Goal: Task Accomplishment & Management: Complete application form

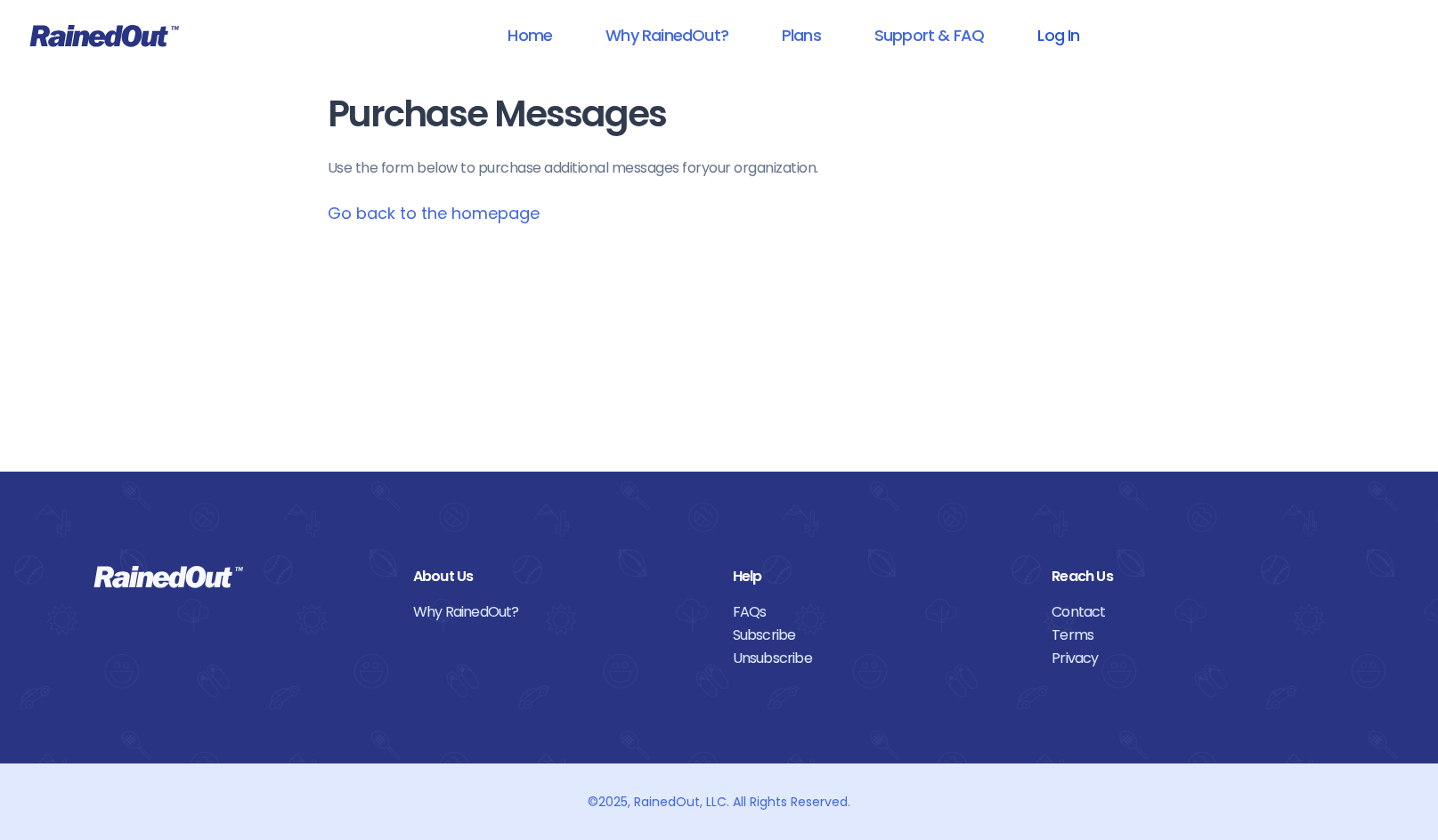
click at [1044, 28] on link "Log In" at bounding box center [1059, 34] width 88 height 40
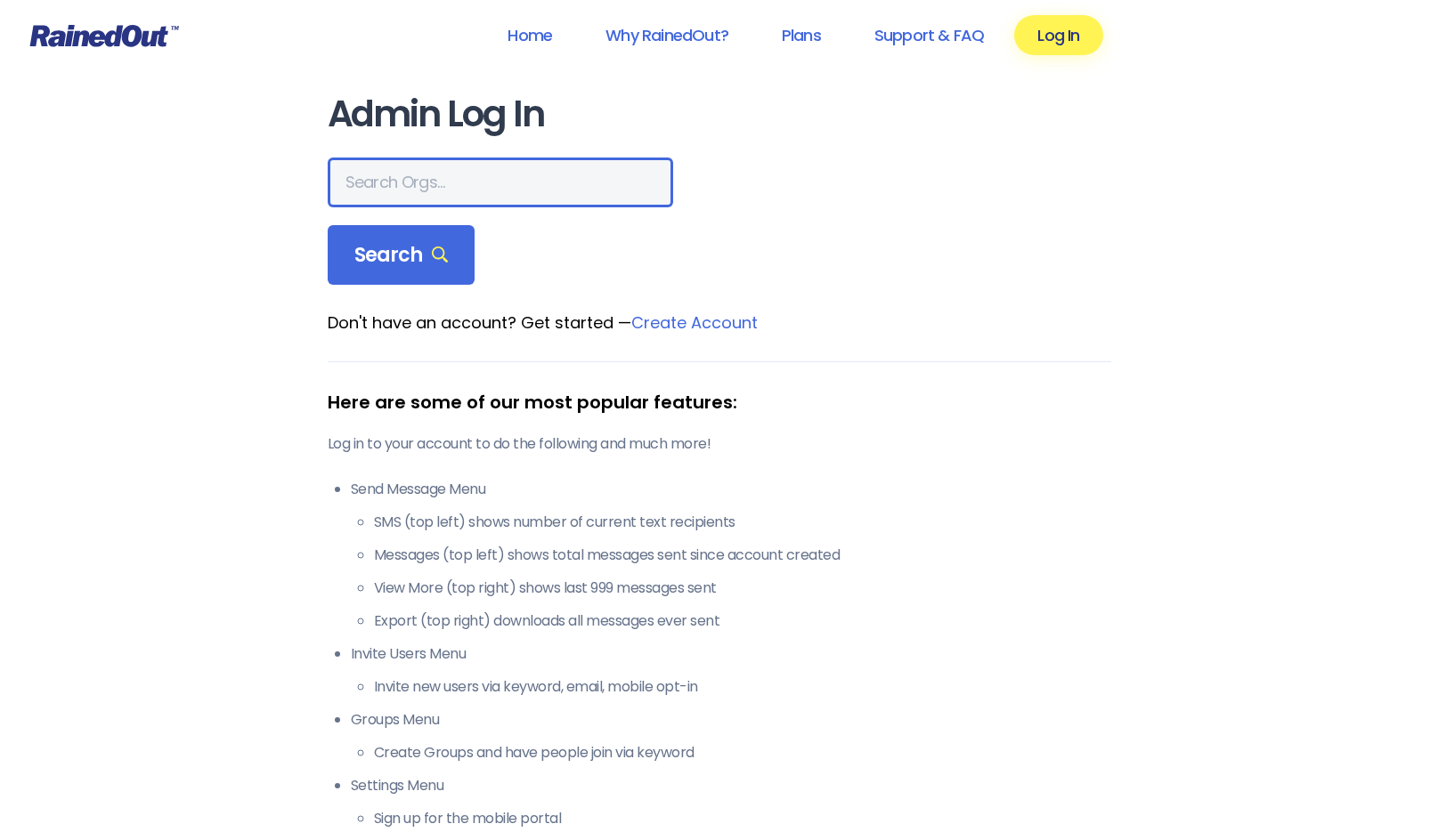
click at [484, 168] on input "text" at bounding box center [500, 182] width 346 height 50
type input "[EMAIL_ADDRESS][DOMAIN_NAME]"
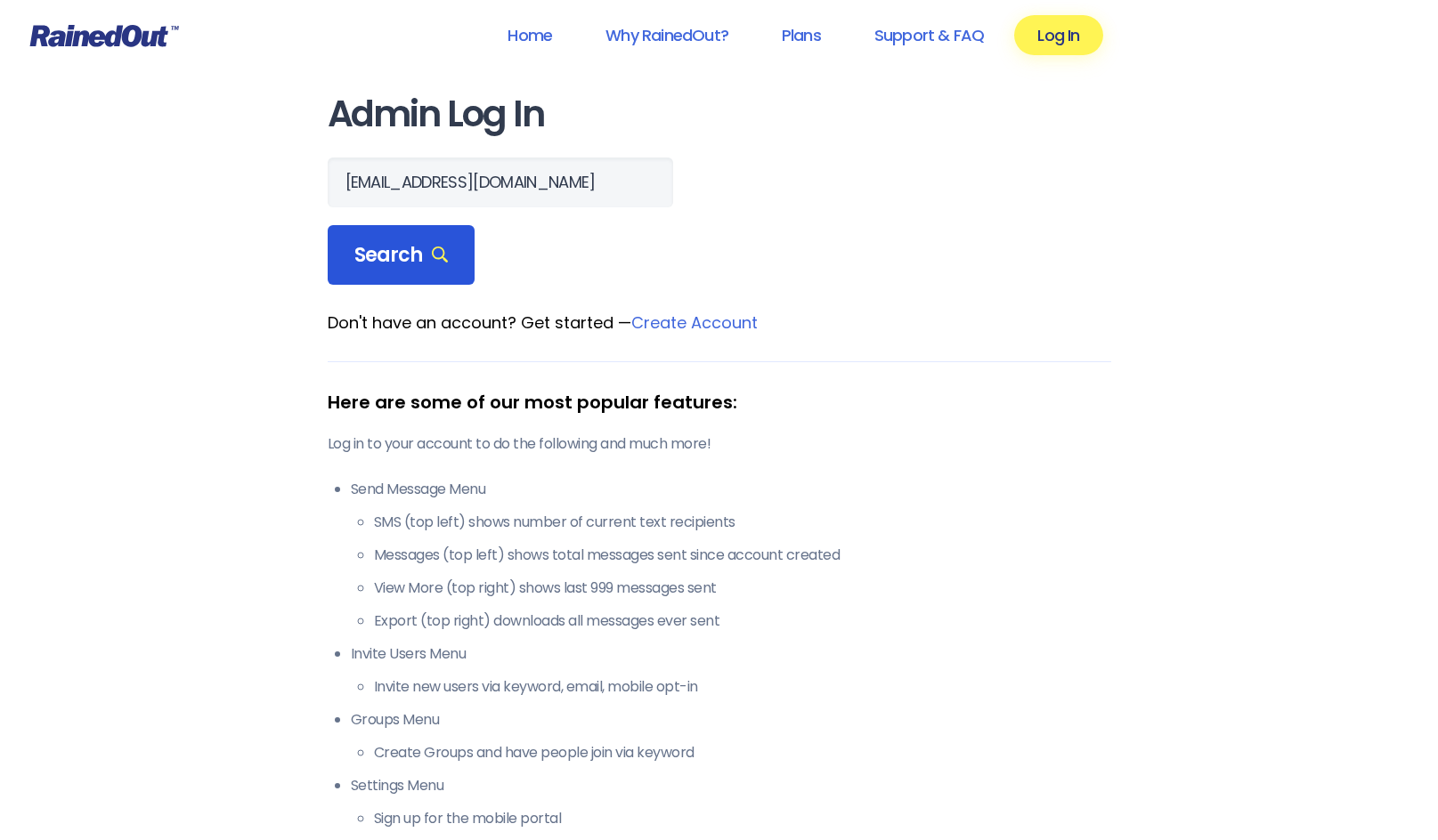
scroll to position [0, 0]
click at [395, 260] on span "Search" at bounding box center [402, 254] width 94 height 25
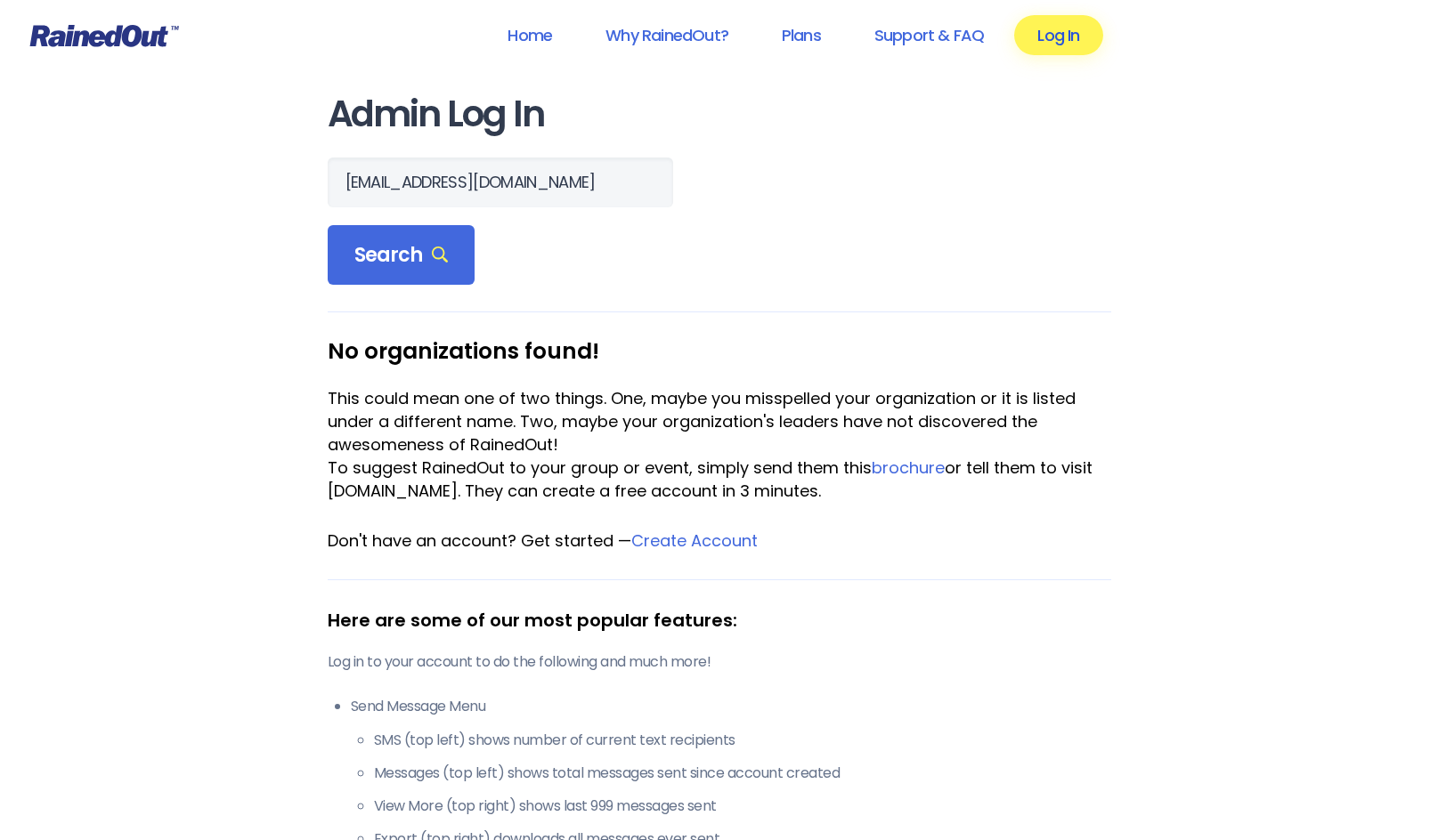
click at [1061, 45] on link "Log In" at bounding box center [1059, 34] width 88 height 40
click at [1066, 39] on link "Log In" at bounding box center [1059, 34] width 88 height 40
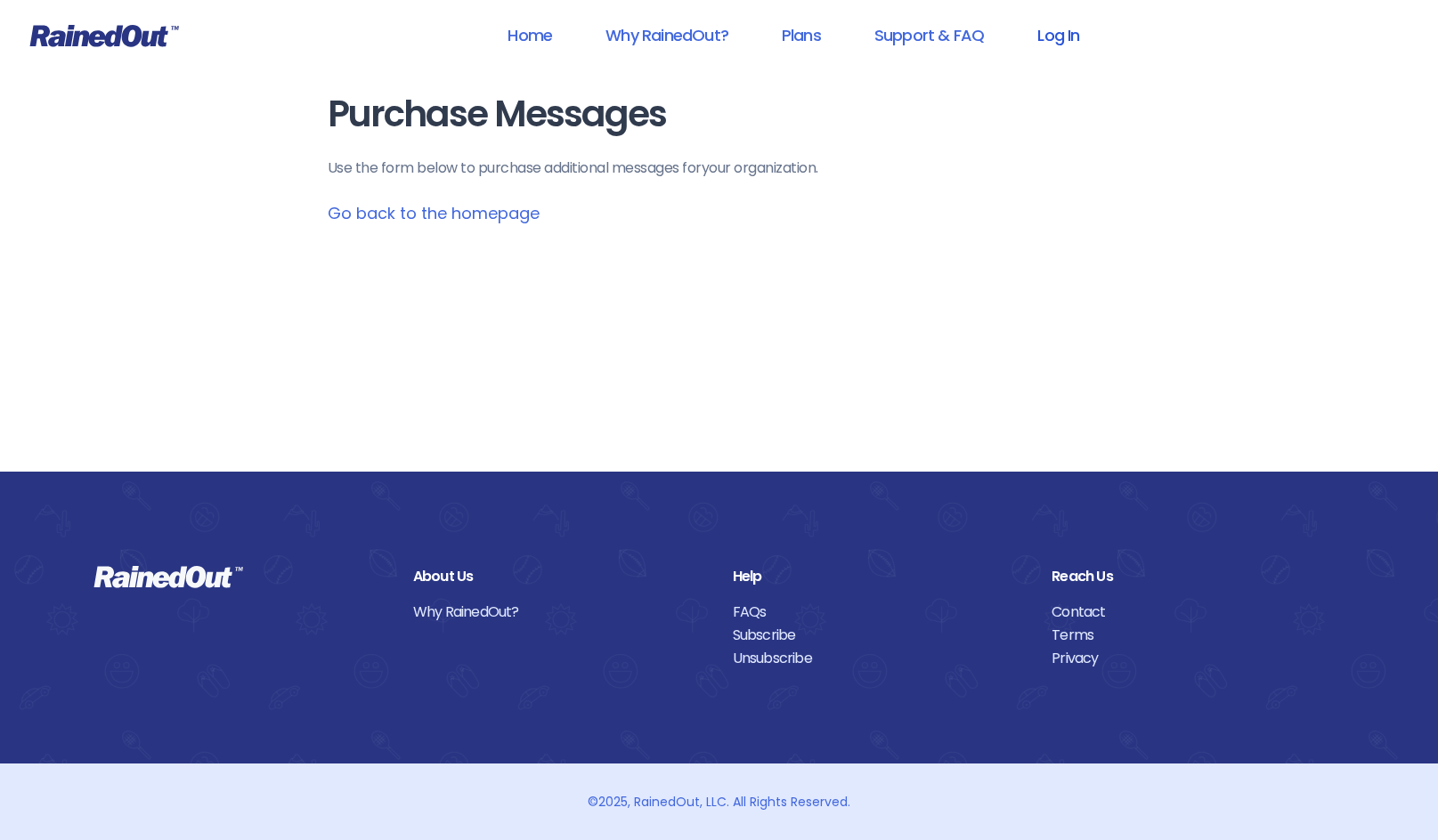
click at [1057, 31] on link "Log In" at bounding box center [1059, 34] width 88 height 40
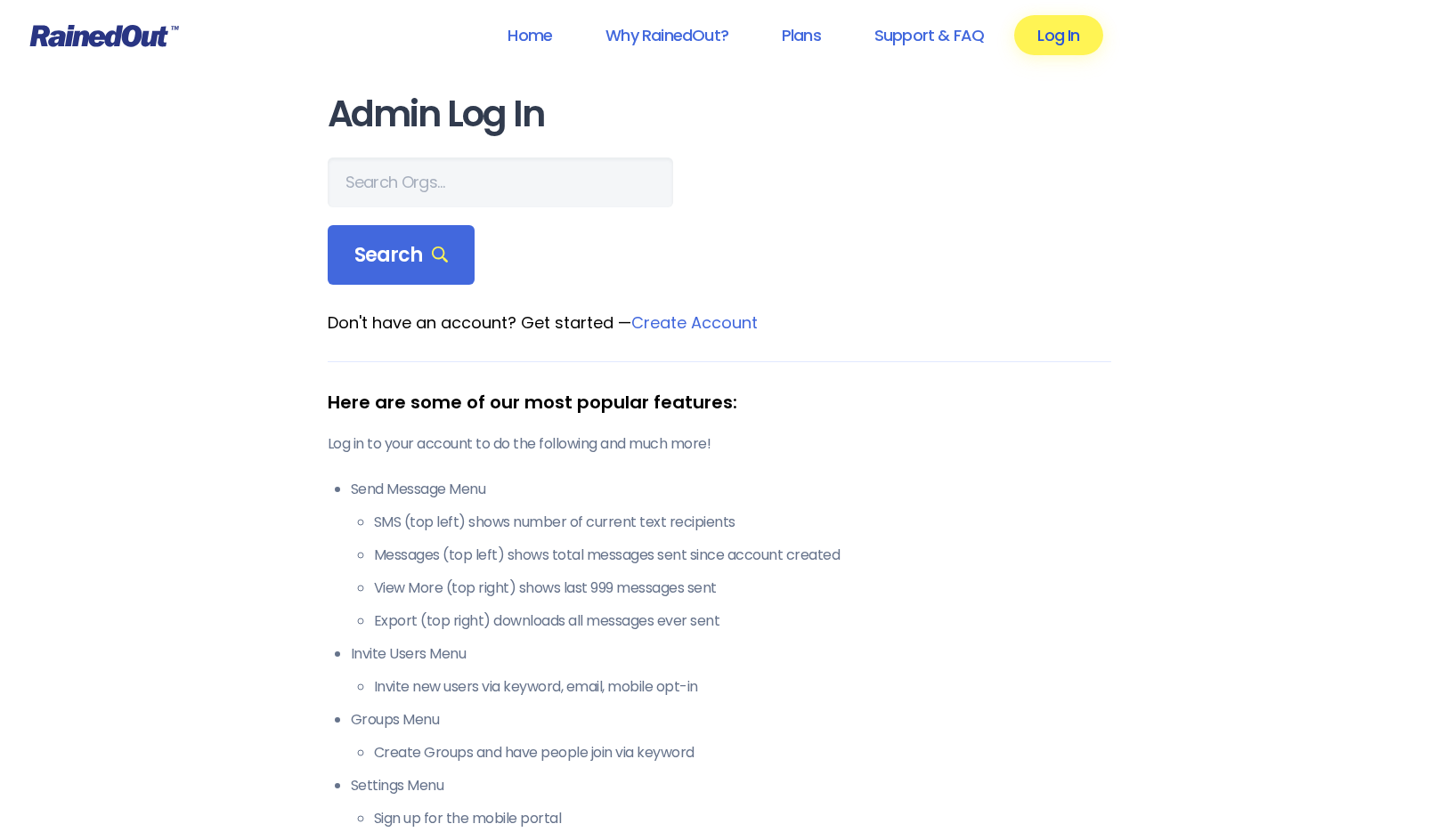
click at [1068, 33] on link "Log In" at bounding box center [1059, 34] width 88 height 40
click at [429, 185] on input "text" at bounding box center [500, 182] width 346 height 50
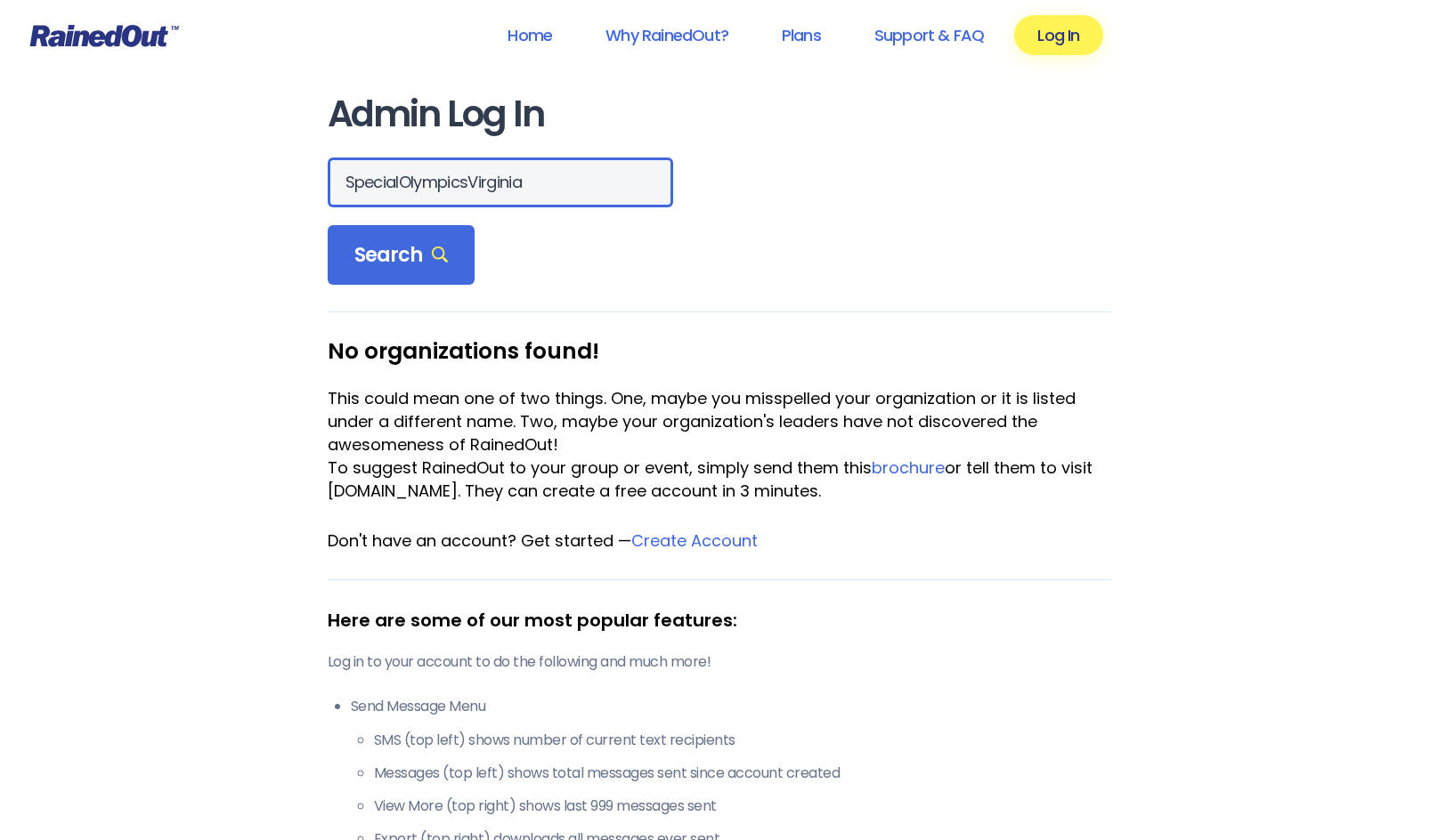
click at [397, 184] on input "SpecialOlympicsVirginia" at bounding box center [500, 182] width 346 height 50
click at [477, 182] on input "Specia lOlympicsVirginia" at bounding box center [500, 182] width 346 height 50
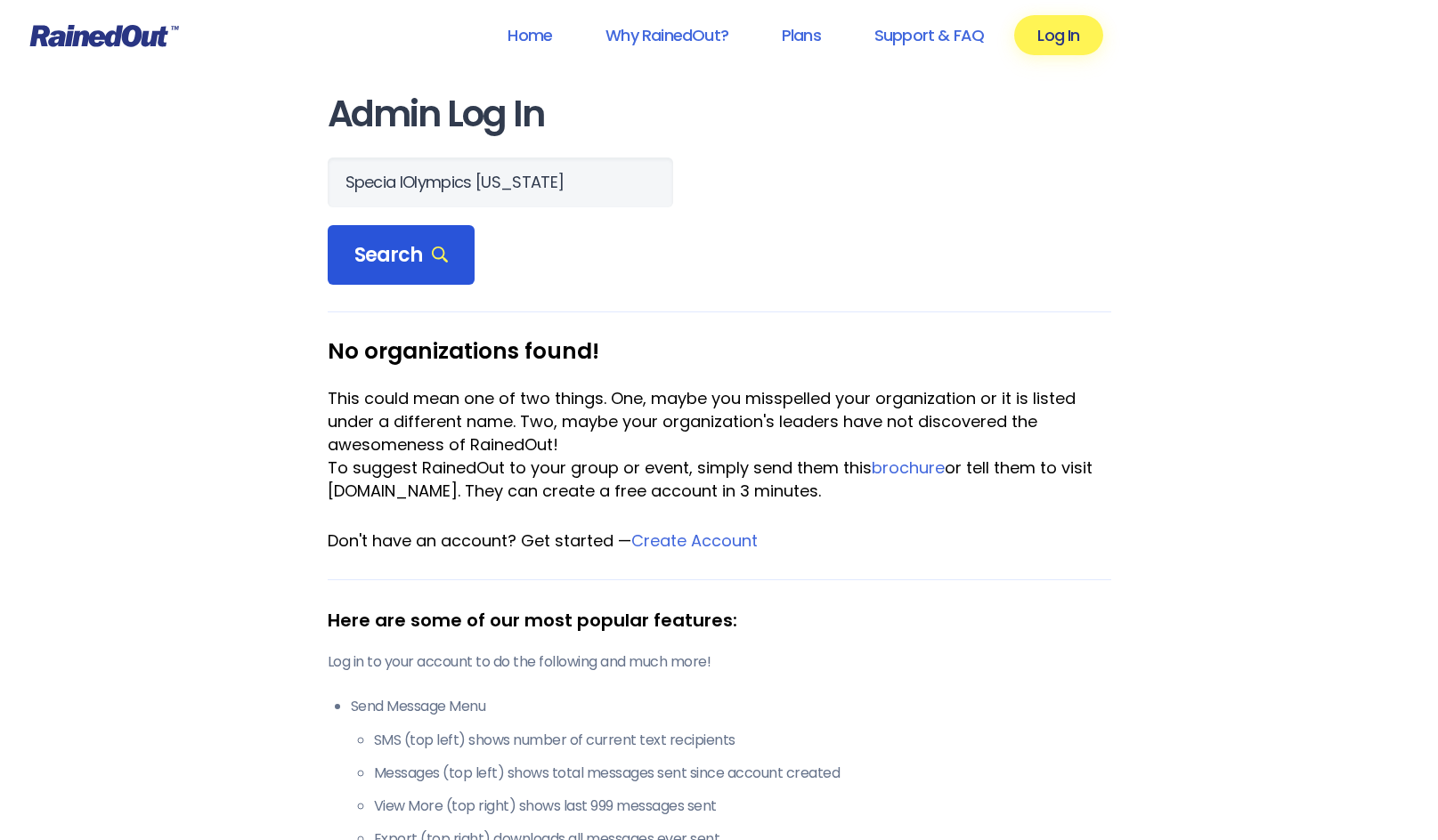
click at [409, 266] on span "Search" at bounding box center [402, 254] width 94 height 25
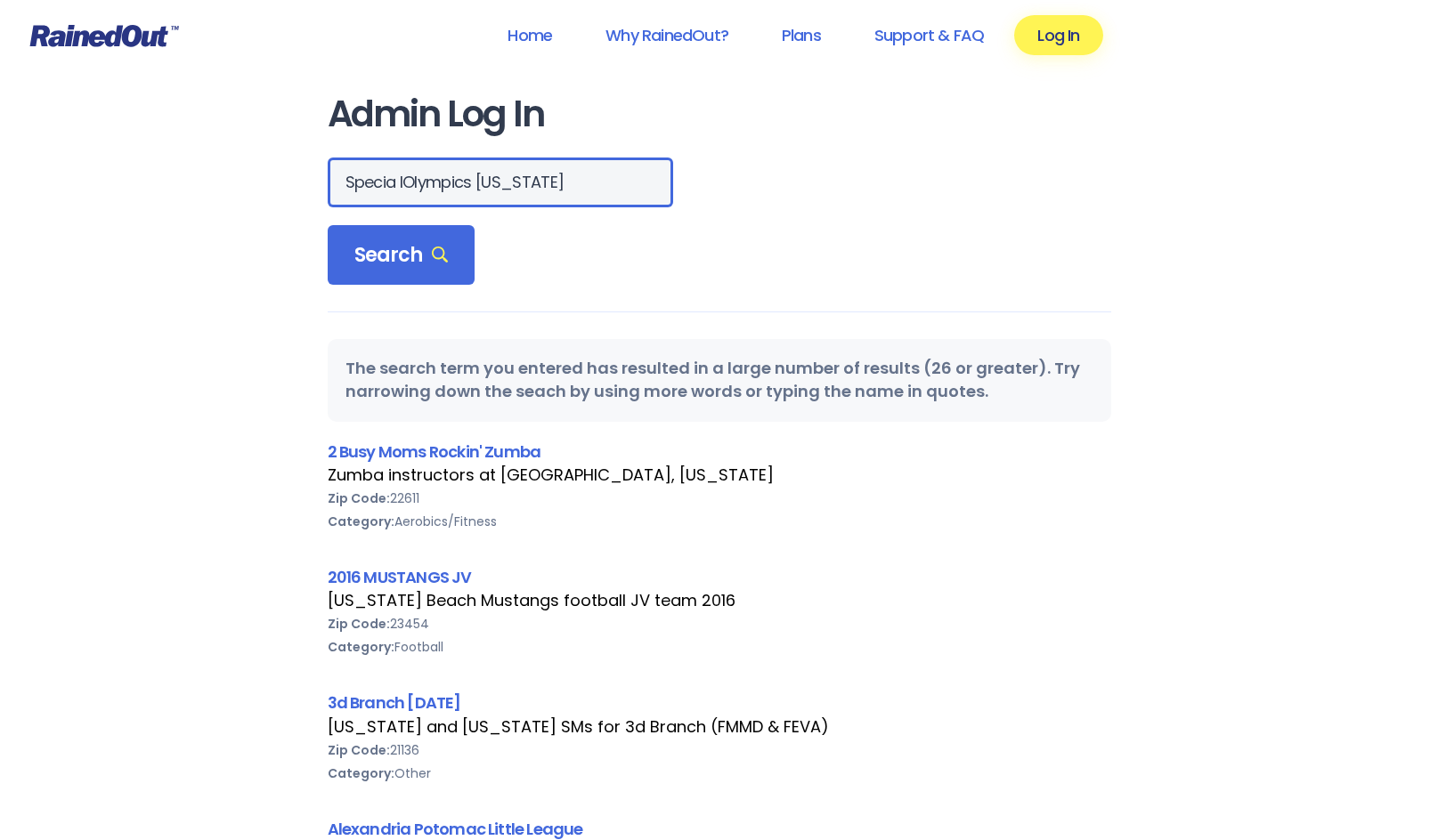
click at [400, 181] on input "Specia lOlympics [US_STATE]" at bounding box center [500, 182] width 346 height 50
type input "Special Olympics [US_STATE]"
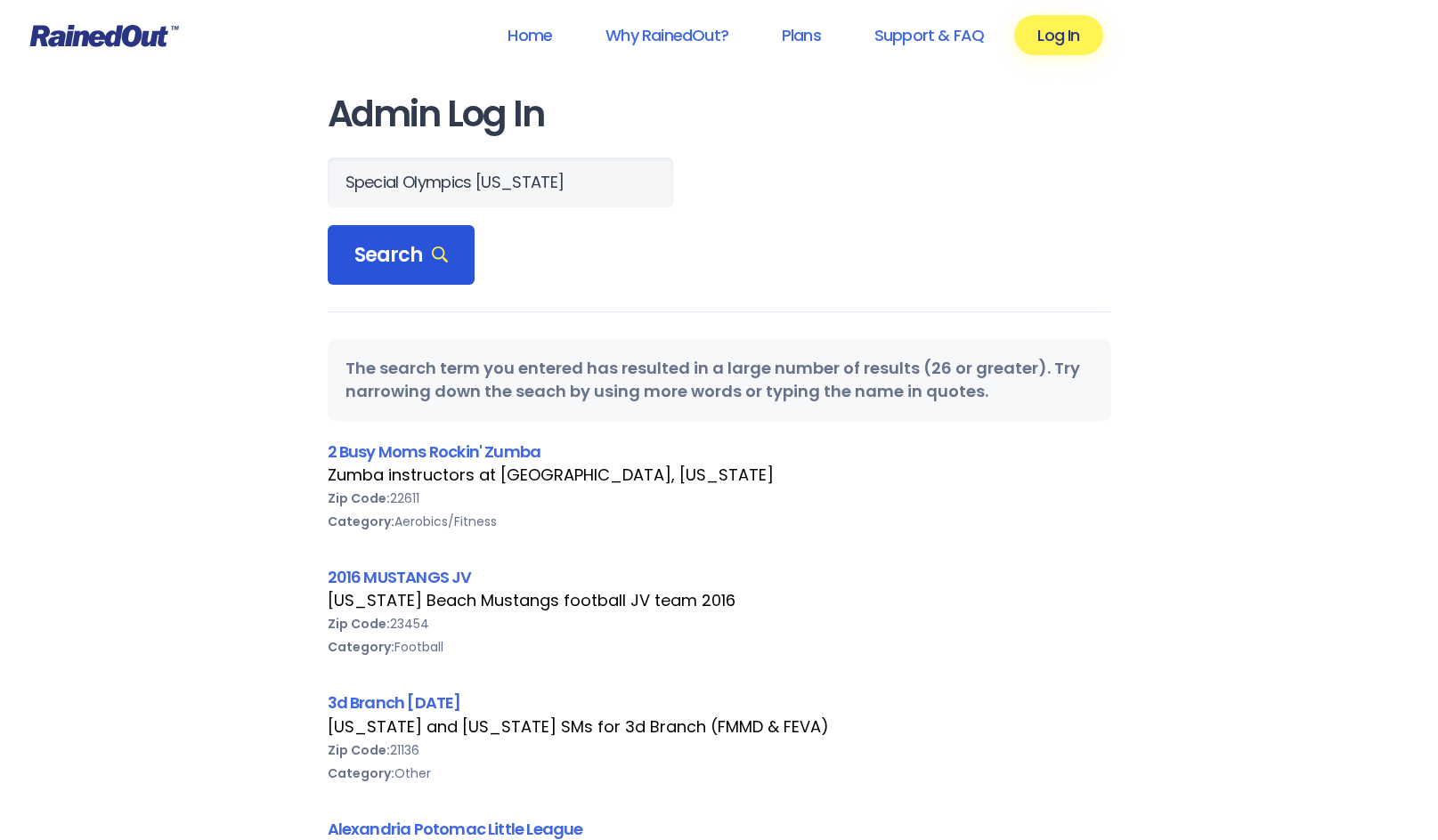
click at [400, 261] on span "Search" at bounding box center [402, 254] width 94 height 25
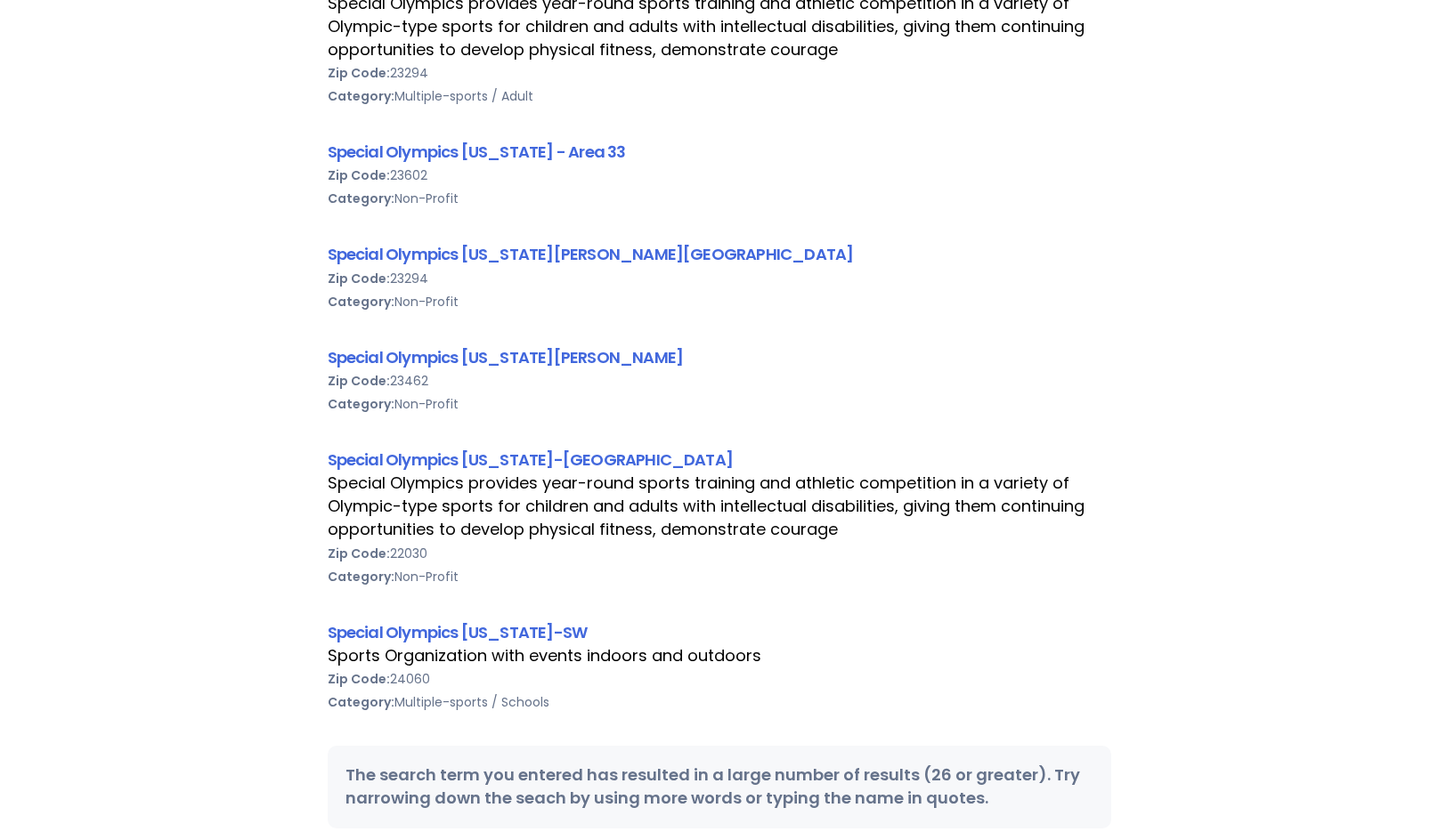
scroll to position [445, 0]
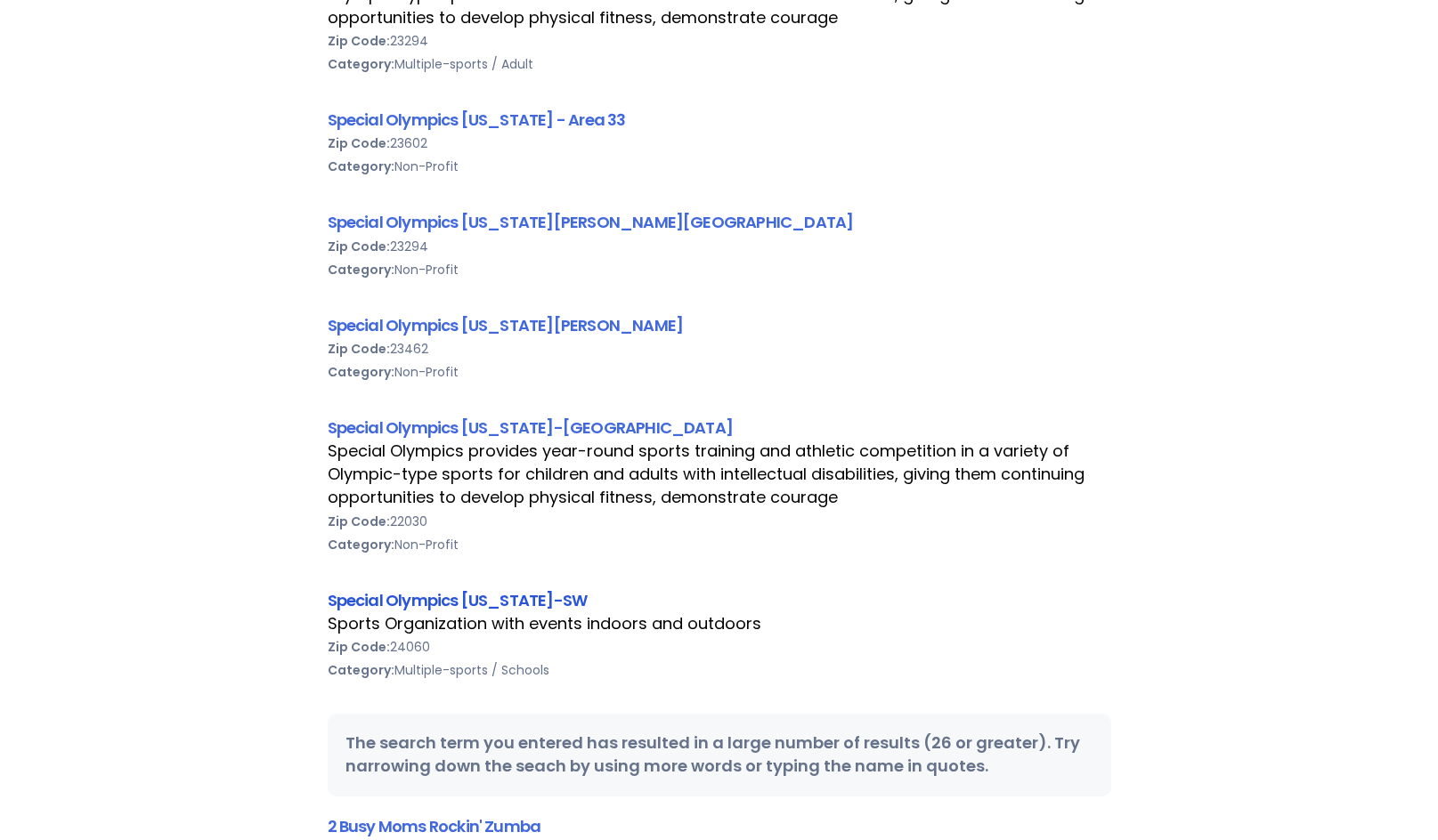
click at [404, 596] on link "Special Olympics [US_STATE]-SW" at bounding box center [457, 600] width 260 height 23
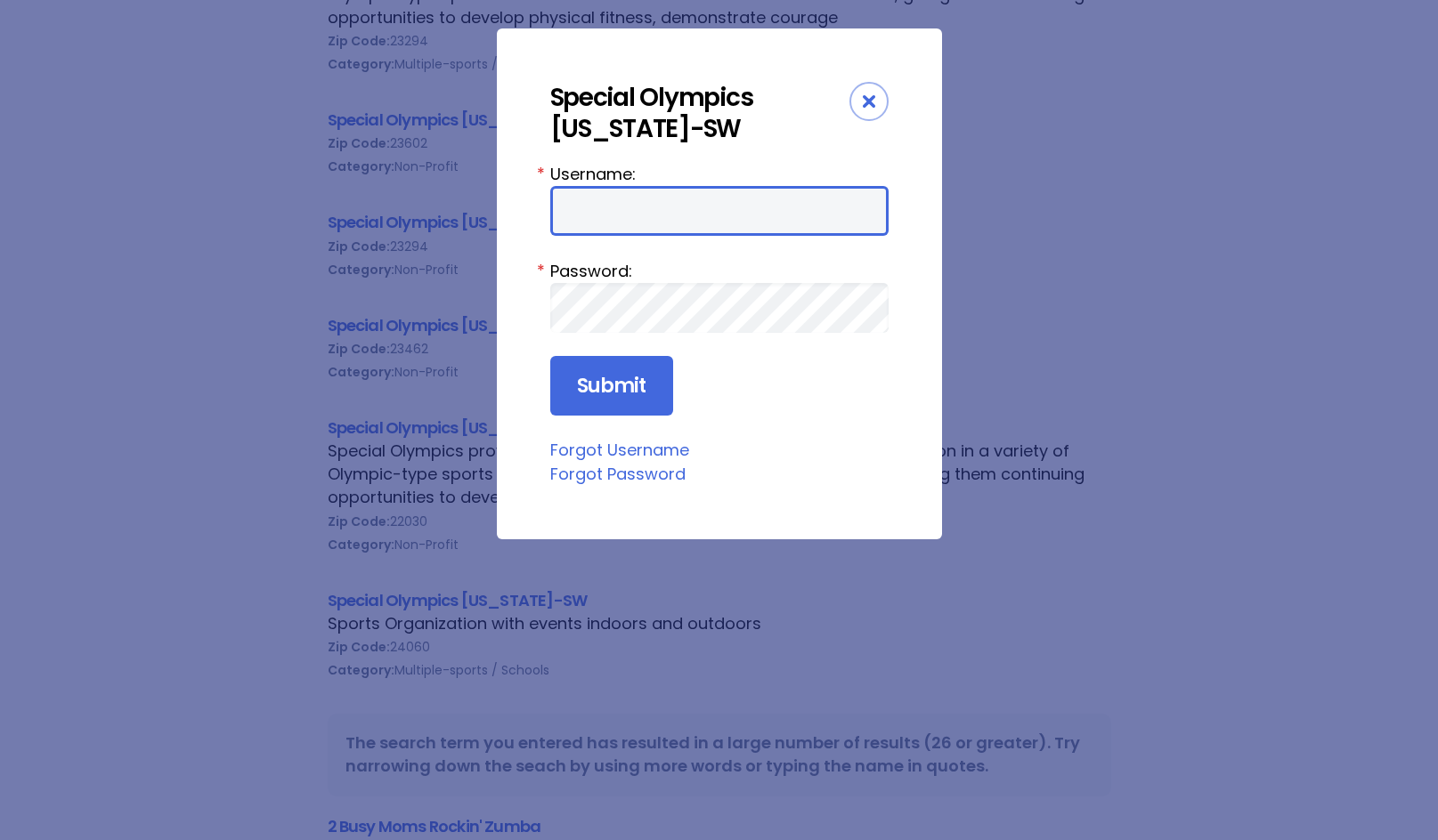
click at [594, 200] on input "Username:" at bounding box center [719, 210] width 338 height 50
type input "[EMAIL_ADDRESS][DOMAIN_NAME]"
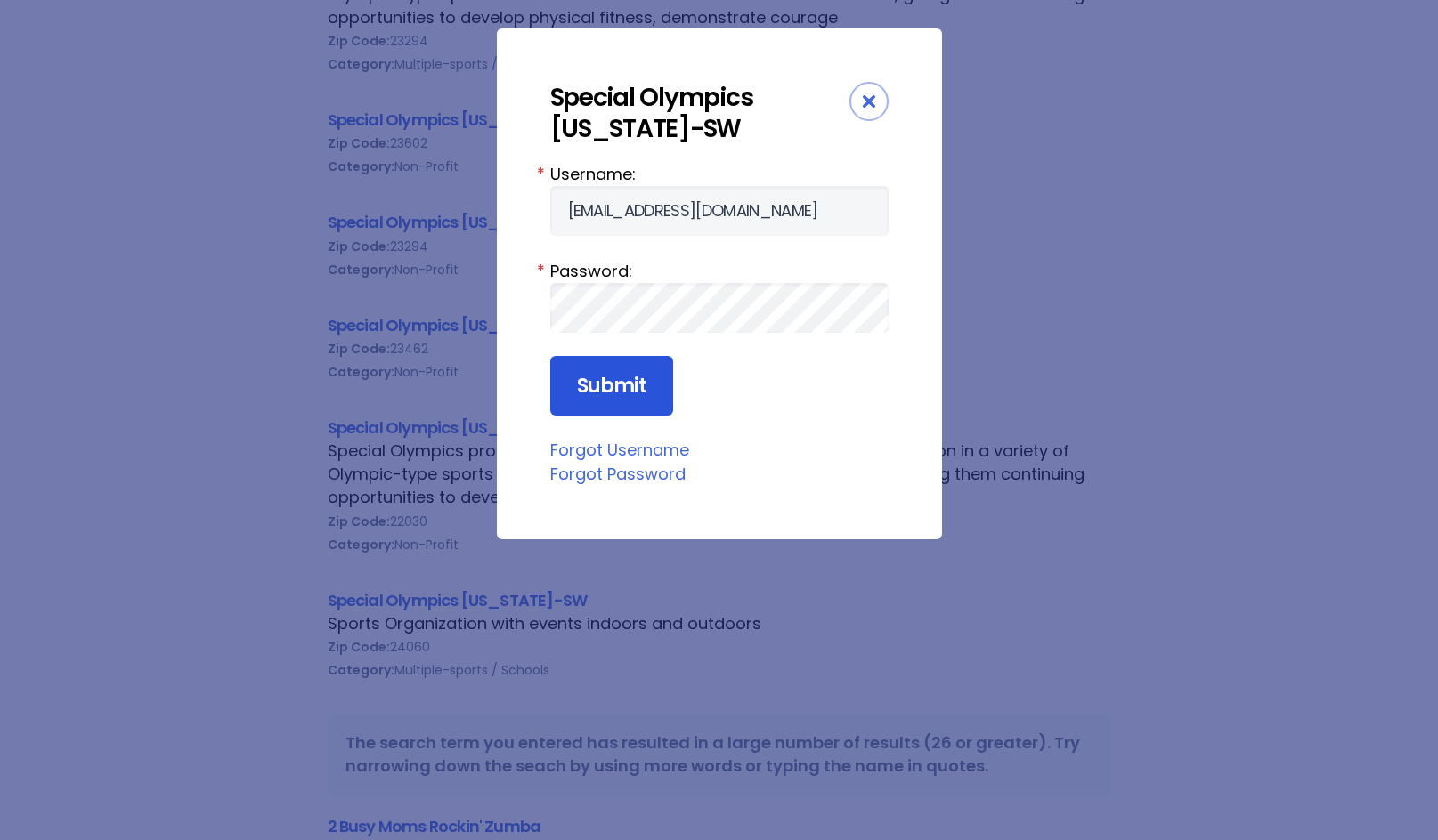
click at [651, 384] on input "Submit" at bounding box center [611, 386] width 123 height 61
